Goal: Task Accomplishment & Management: Use online tool/utility

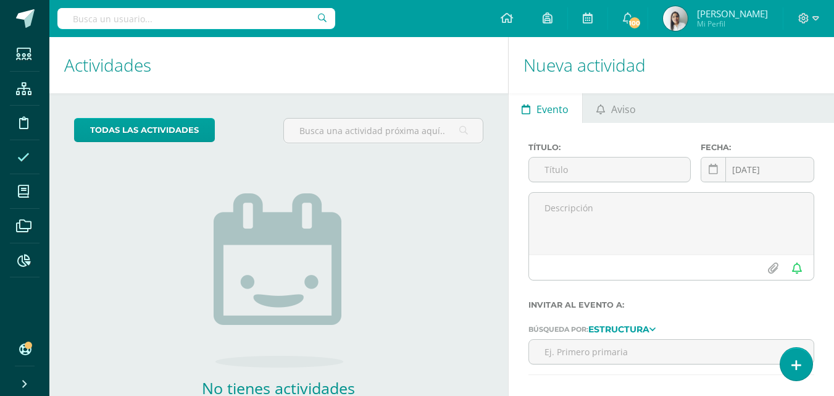
click at [27, 154] on icon at bounding box center [23, 157] width 12 height 12
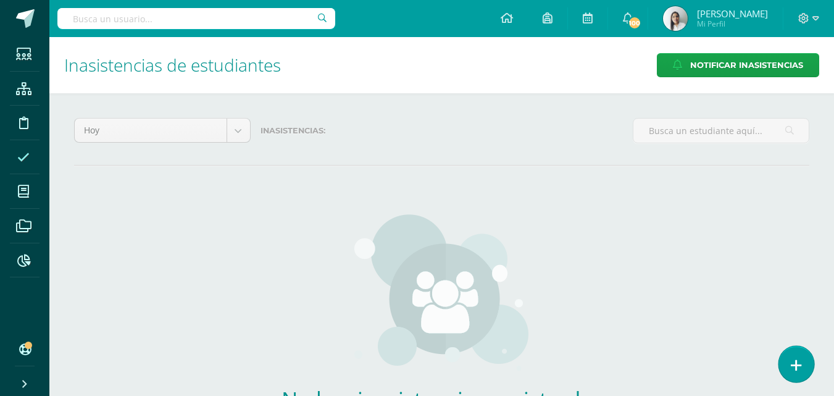
click at [798, 362] on icon at bounding box center [796, 365] width 11 height 14
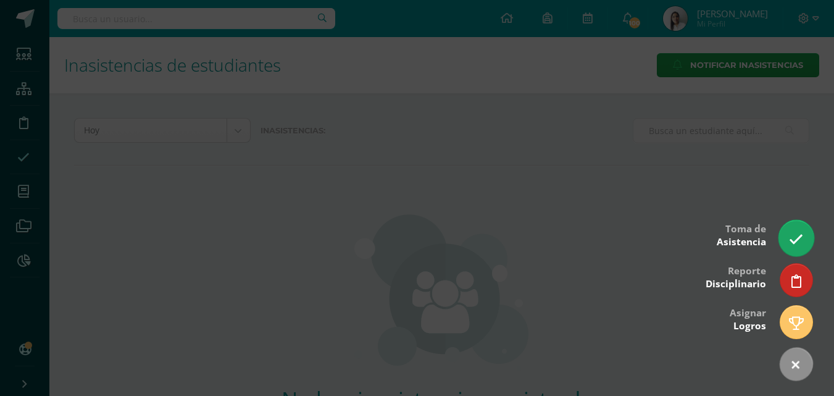
click at [795, 242] on icon at bounding box center [796, 239] width 14 height 14
